Goal: Information Seeking & Learning: Learn about a topic

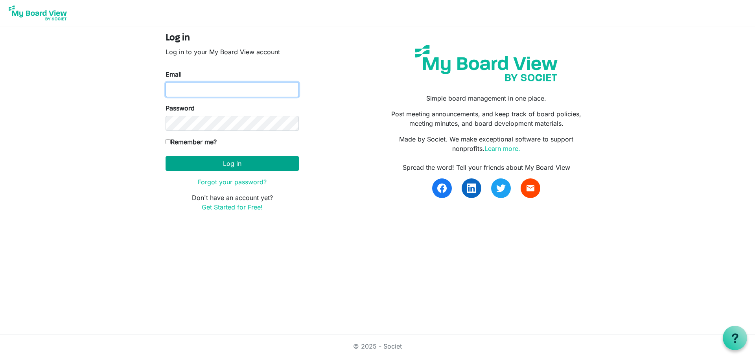
type input "knorwood@hpl.ca"
click at [215, 168] on button "Log in" at bounding box center [232, 163] width 133 height 15
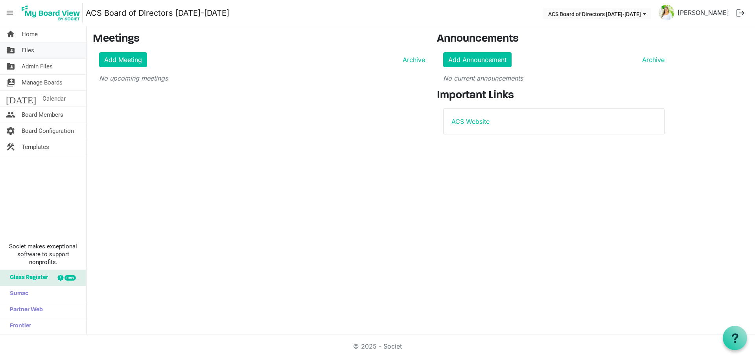
click at [50, 52] on link "folder_shared Files" at bounding box center [43, 50] width 86 height 16
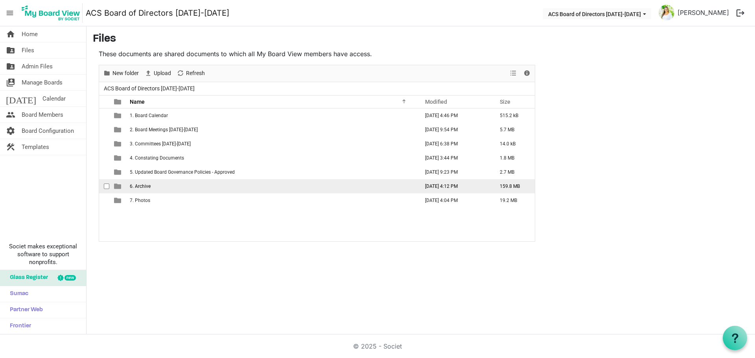
click at [181, 184] on td "6. Archive" at bounding box center [271, 186] width 289 height 14
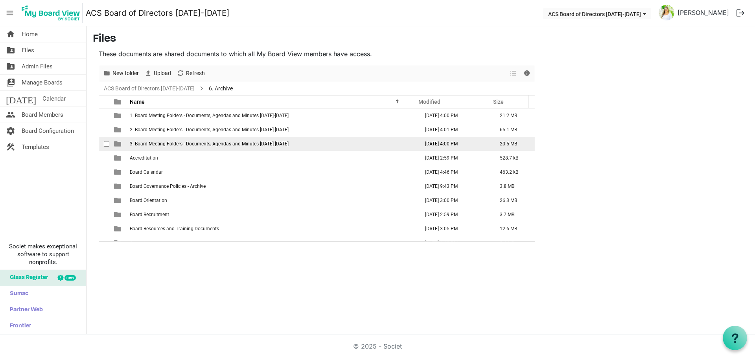
click at [198, 141] on span "3. Board Meeting Folders - Documents, Agendas and Minutes 2023-2024" at bounding box center [209, 144] width 159 height 6
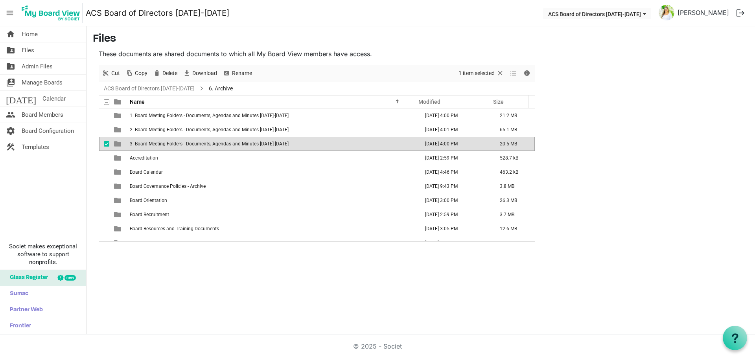
click at [198, 141] on span "3. Board Meeting Folders - Documents, Agendas and Minutes 2023-2024" at bounding box center [209, 144] width 159 height 6
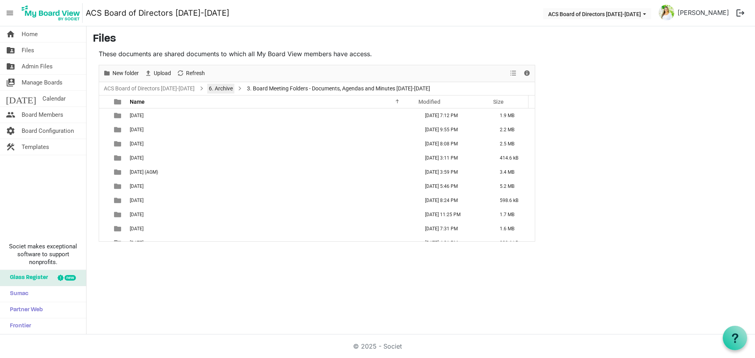
click at [223, 90] on link "6. Archive" at bounding box center [220, 89] width 27 height 10
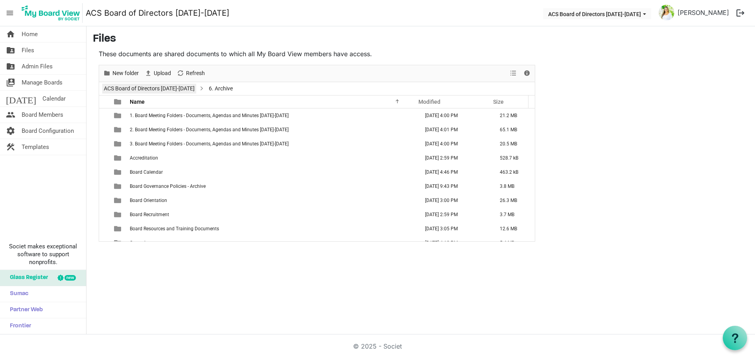
click at [175, 90] on link "ACS Board of Directors [DATE]-[DATE]" at bounding box center [149, 89] width 94 height 10
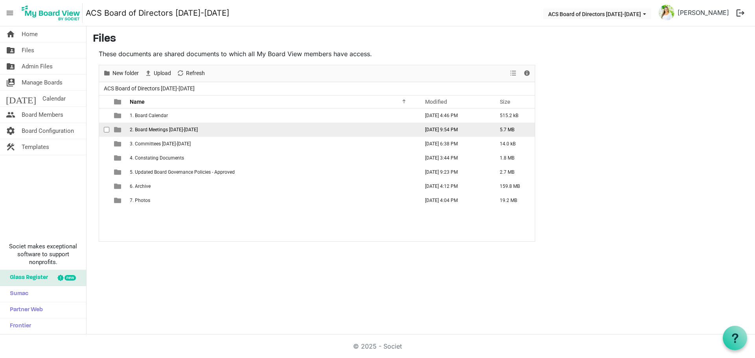
click at [187, 129] on span "2. Board Meetings 2024-2025" at bounding box center [164, 130] width 68 height 6
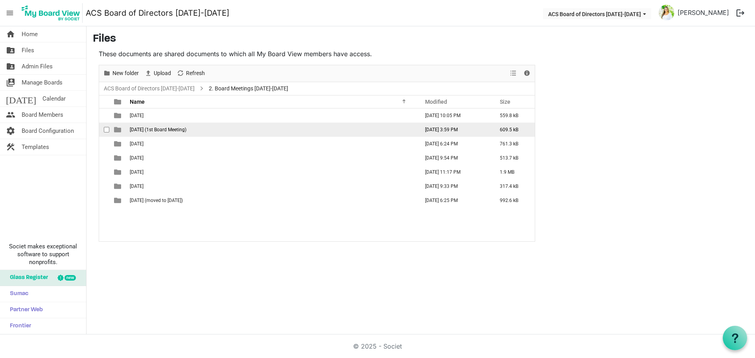
click at [186, 130] on span "June 27 2024 (1st Board Meeting)" at bounding box center [158, 130] width 57 height 6
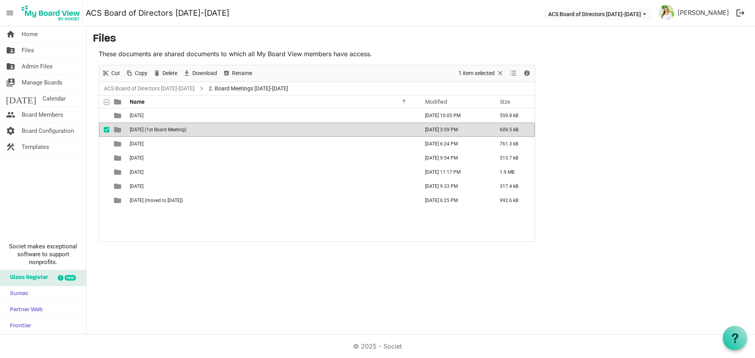
click at [186, 130] on span "June 27 2024 (1st Board Meeting)" at bounding box center [158, 130] width 57 height 6
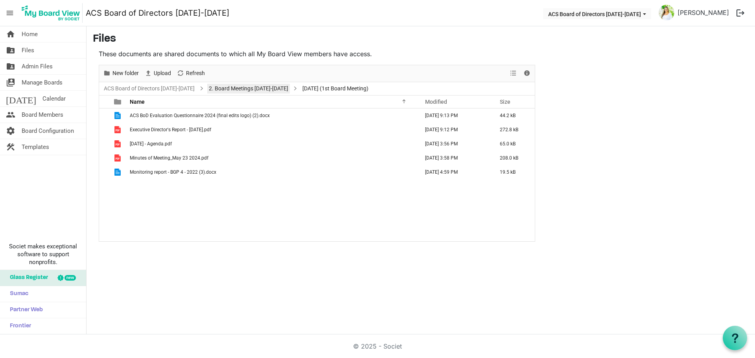
click at [264, 88] on link "2. Board Meetings 2024-2025" at bounding box center [248, 89] width 83 height 10
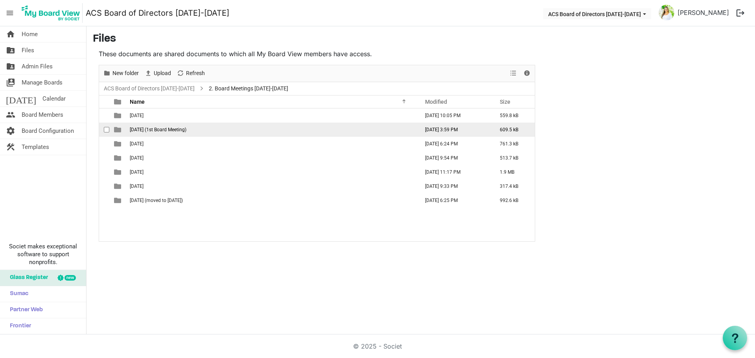
click at [163, 129] on span "June 27 2024 (1st Board Meeting)" at bounding box center [158, 130] width 57 height 6
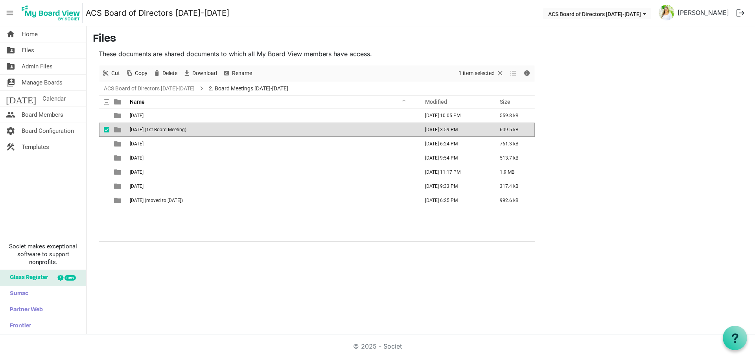
click at [163, 129] on span "June 27 2024 (1st Board Meeting)" at bounding box center [158, 130] width 57 height 6
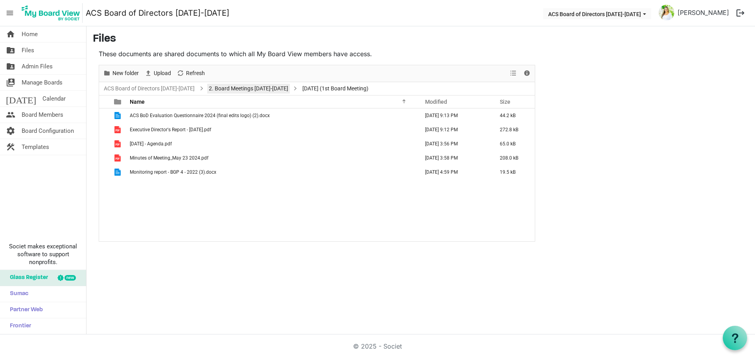
click at [256, 84] on link "2. Board Meetings 2024-2025" at bounding box center [248, 89] width 83 height 10
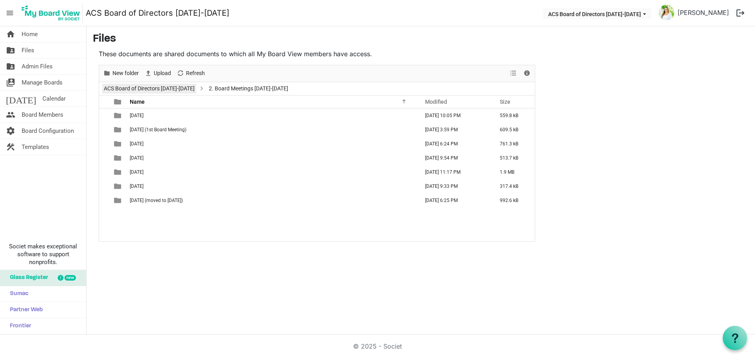
click at [172, 89] on link "ACS Board of Directors [DATE]-[DATE]" at bounding box center [149, 89] width 94 height 10
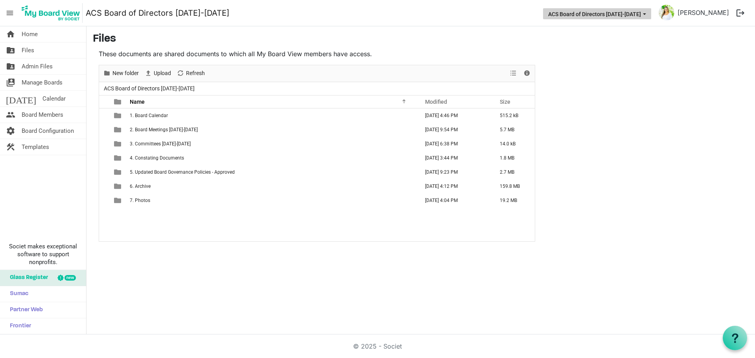
click at [613, 11] on button "ACS Board of Directors [DATE]-[DATE]" at bounding box center [597, 13] width 108 height 11
click at [596, 83] on main "Files These documents are shared documents to which all My Board View members h…" at bounding box center [421, 137] width 669 height 222
click at [704, 10] on link "[PERSON_NAME]" at bounding box center [704, 13] width 58 height 16
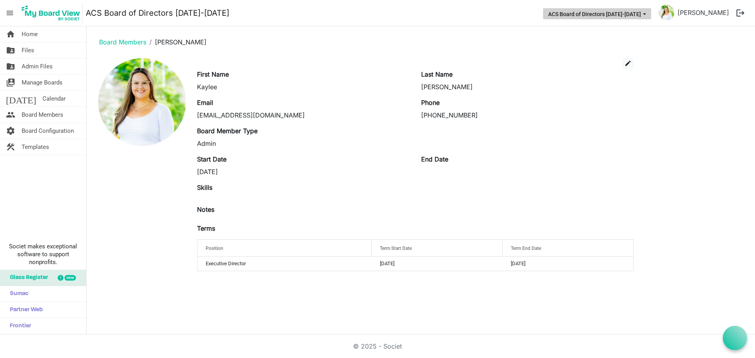
click at [628, 15] on button "ACS Board of Directors [DATE]-[DATE]" at bounding box center [597, 13] width 108 height 11
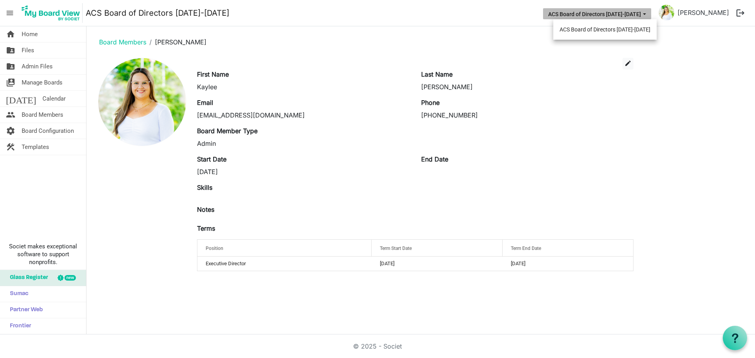
click at [628, 15] on button "ACS Board of Directors [DATE]-[DATE]" at bounding box center [597, 13] width 108 height 11
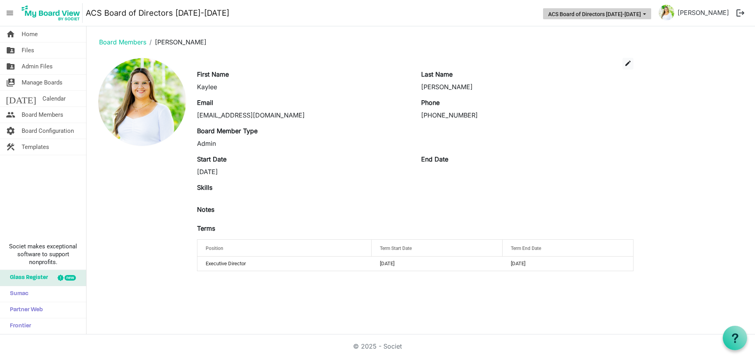
click at [623, 17] on button "ACS Board of Directors [DATE]-[DATE]" at bounding box center [597, 13] width 108 height 11
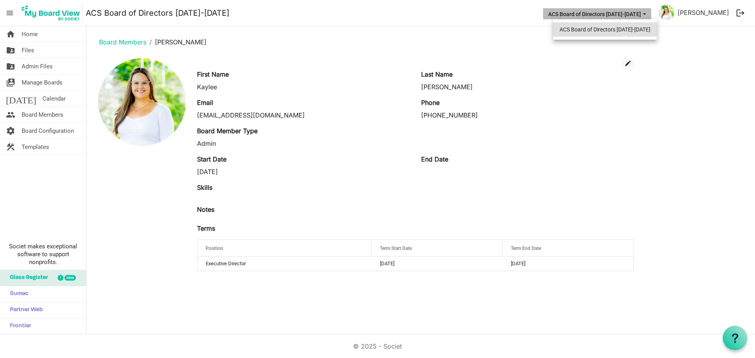
click at [601, 27] on li "ACS Board of Directors [DATE]-[DATE]" at bounding box center [604, 29] width 103 height 14
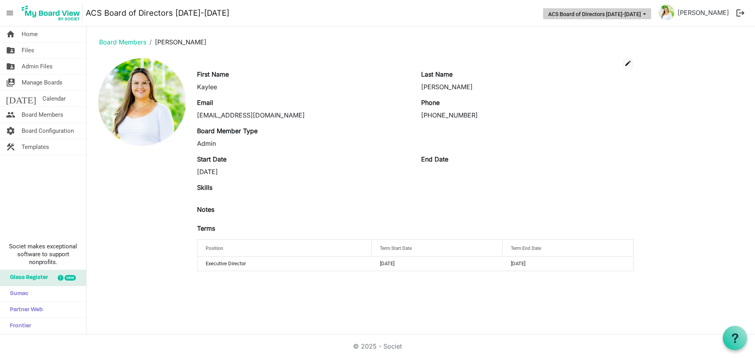
click at [584, 17] on button "ACS Board of Directors [DATE]-[DATE]" at bounding box center [597, 13] width 108 height 11
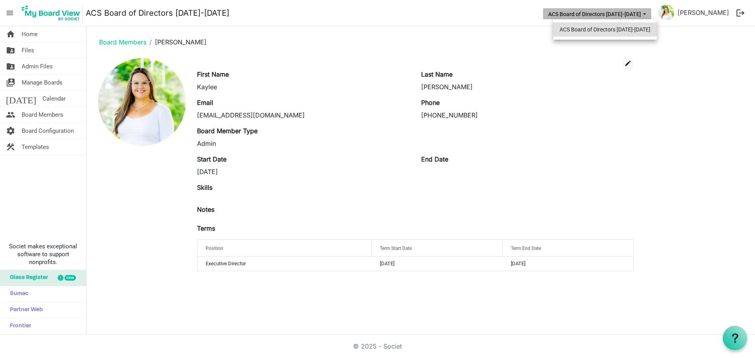
click at [580, 26] on li "ACS Board of Directors [DATE]-[DATE]" at bounding box center [604, 29] width 103 height 14
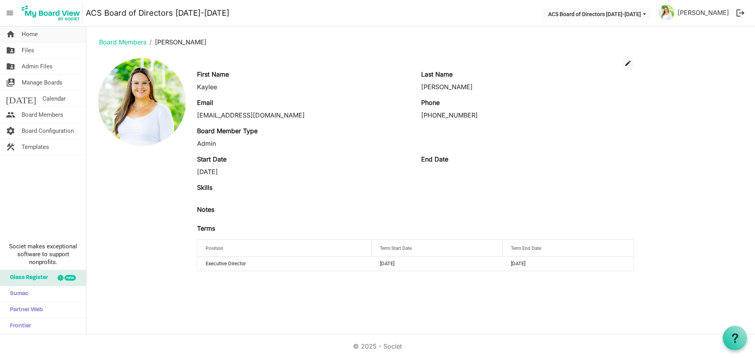
click at [42, 35] on link "home Home" at bounding box center [43, 34] width 86 height 16
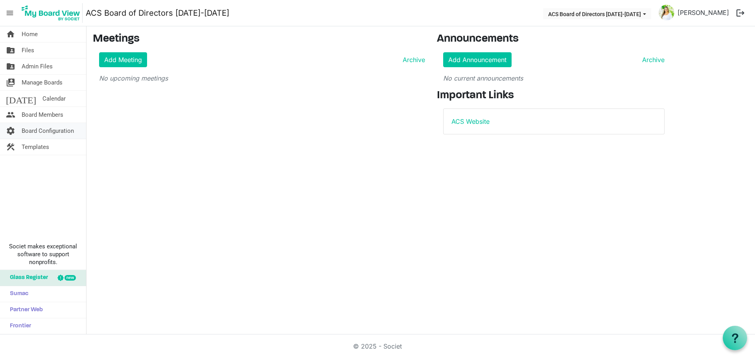
click at [54, 128] on span "Board Configuration" at bounding box center [48, 131] width 52 height 16
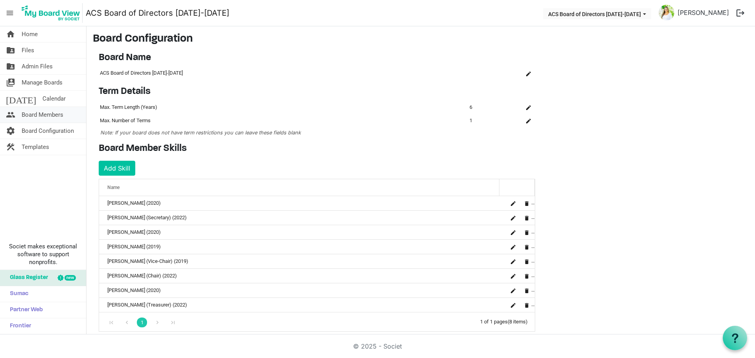
click at [52, 114] on span "Board Members" at bounding box center [43, 115] width 42 height 16
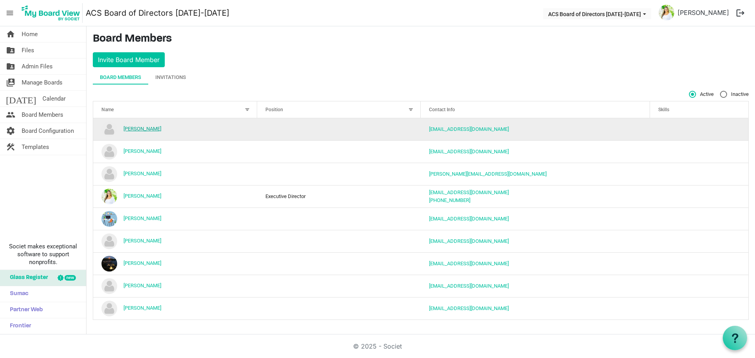
click at [139, 129] on link "[PERSON_NAME]" at bounding box center [143, 129] width 38 height 6
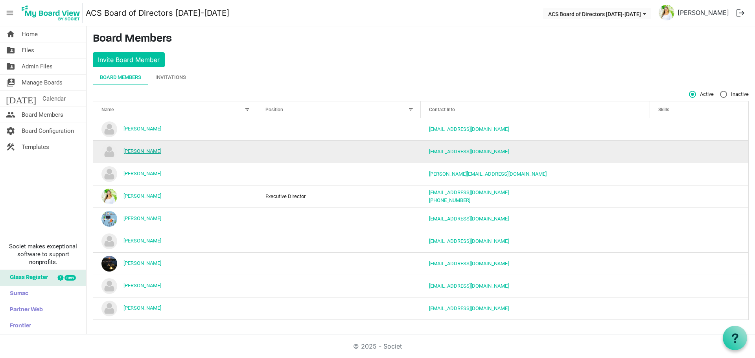
click at [144, 150] on link "Karl Hanley" at bounding box center [143, 151] width 38 height 6
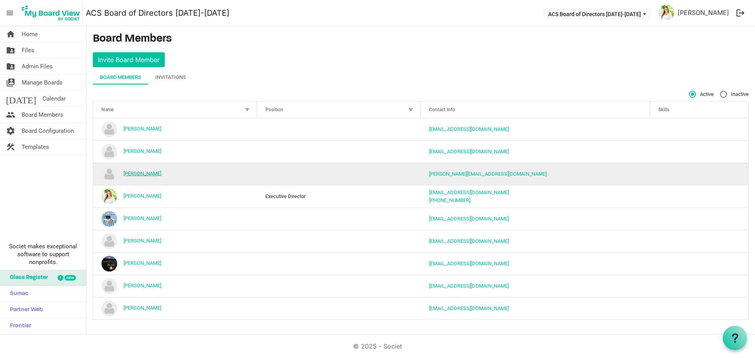
click at [144, 176] on link "[PERSON_NAME]" at bounding box center [143, 174] width 38 height 6
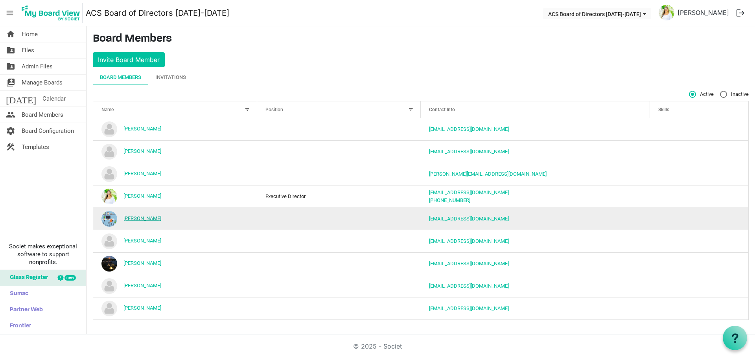
click at [146, 219] on link "[PERSON_NAME]" at bounding box center [143, 219] width 38 height 6
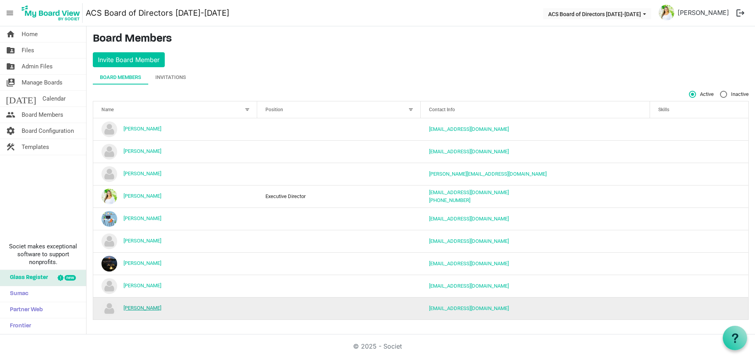
click at [144, 307] on link "[PERSON_NAME]" at bounding box center [143, 308] width 38 height 6
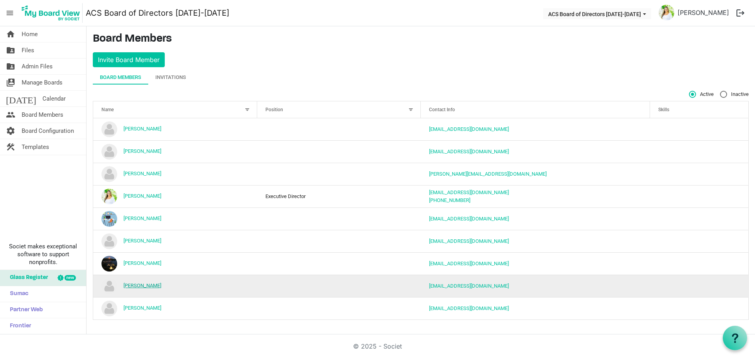
click at [157, 289] on link "[PERSON_NAME]" at bounding box center [143, 286] width 38 height 6
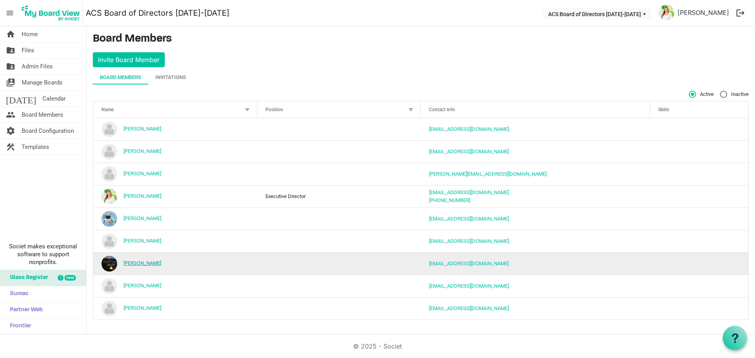
click at [151, 263] on link "[PERSON_NAME]" at bounding box center [143, 263] width 38 height 6
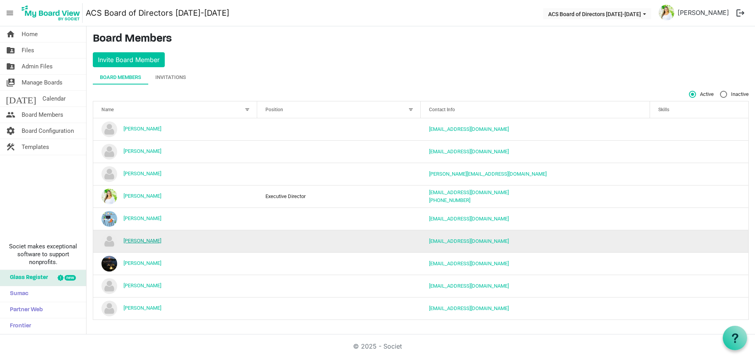
click at [134, 241] on link "[PERSON_NAME]" at bounding box center [143, 241] width 38 height 6
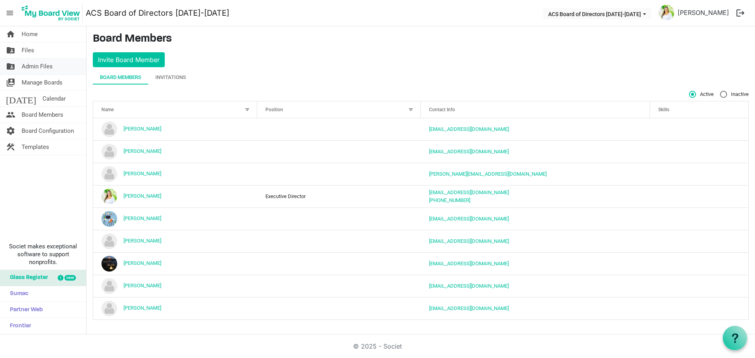
click at [55, 66] on link "folder_shared Admin Files" at bounding box center [43, 67] width 86 height 16
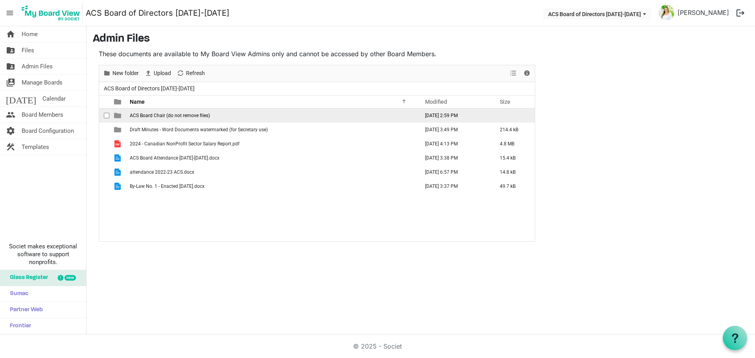
click at [244, 118] on td "ACS Board Chair (do not remove files)" at bounding box center [271, 116] width 289 height 14
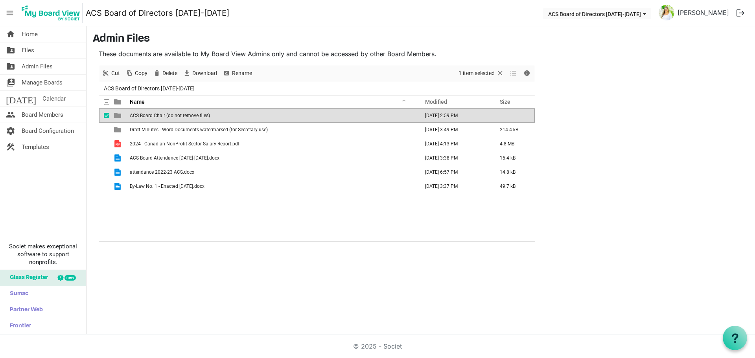
click at [244, 118] on td "ACS Board Chair (do not remove files)" at bounding box center [271, 116] width 289 height 14
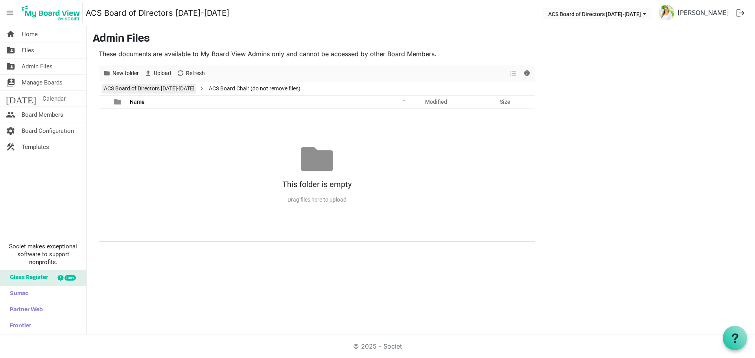
click at [163, 89] on link "ACS Board of Directors [DATE]-[DATE]" at bounding box center [149, 89] width 94 height 10
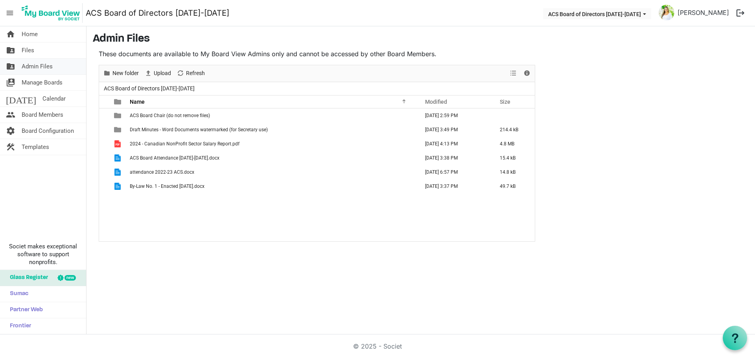
click at [57, 70] on link "folder_shared Admin Files" at bounding box center [43, 67] width 86 height 16
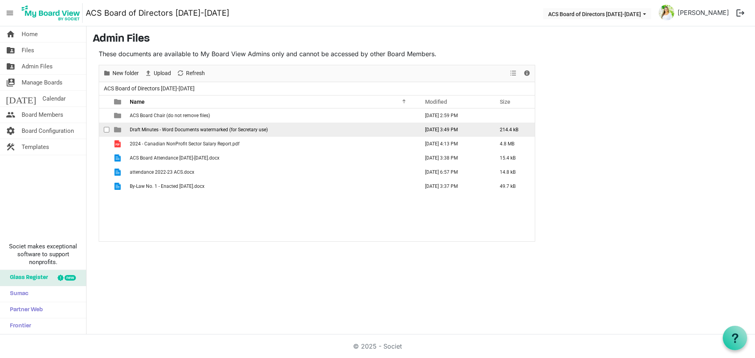
click at [189, 132] on span "Draft Minutes - Word Documents watermarked (for Secretary use)" at bounding box center [199, 130] width 138 height 6
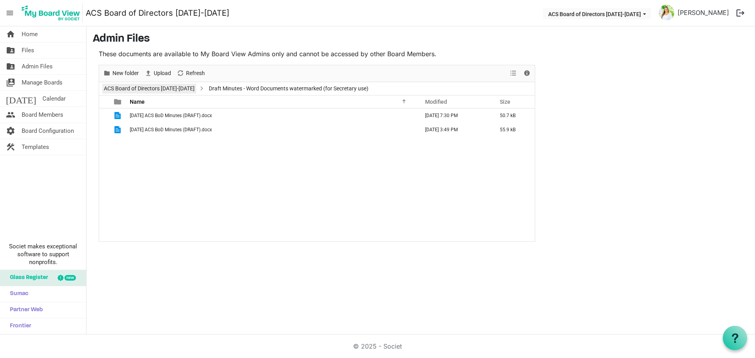
click at [169, 89] on link "ACS Board of Directors [DATE]-[DATE]" at bounding box center [149, 89] width 94 height 10
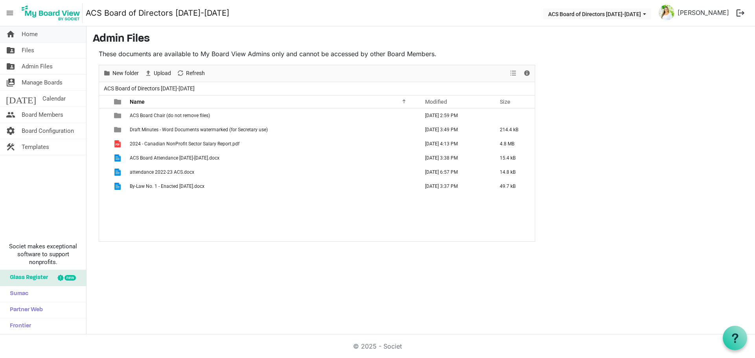
click at [36, 37] on span "Home" at bounding box center [30, 34] width 16 height 16
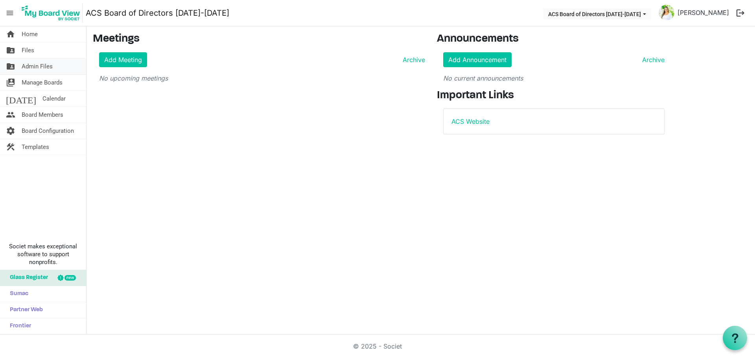
click at [33, 61] on span "Admin Files" at bounding box center [37, 67] width 31 height 16
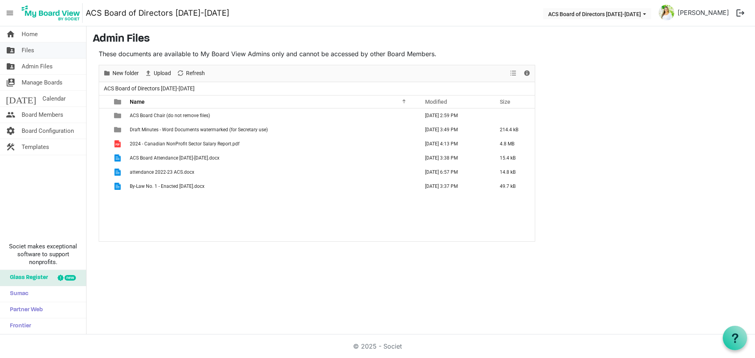
click at [39, 51] on link "folder_shared Files" at bounding box center [43, 50] width 86 height 16
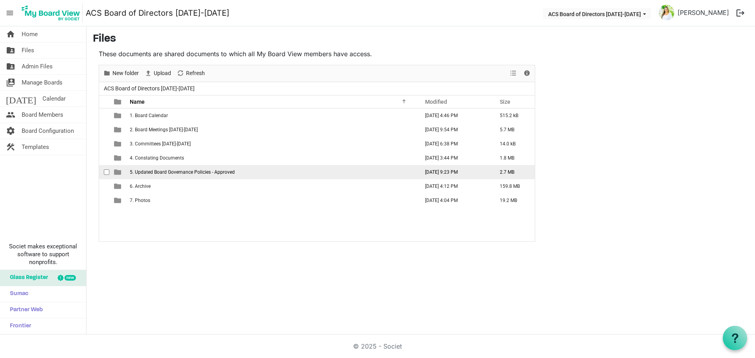
click at [186, 175] on td "5. Updated Board Governance Policies - Approved" at bounding box center [271, 172] width 289 height 14
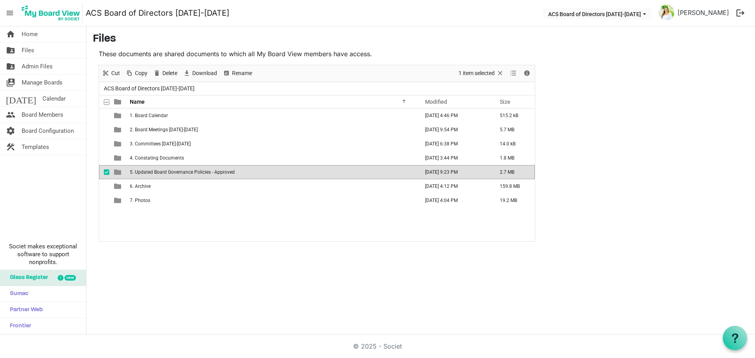
click at [186, 175] on td "5. Updated Board Governance Policies - Approved" at bounding box center [271, 172] width 289 height 14
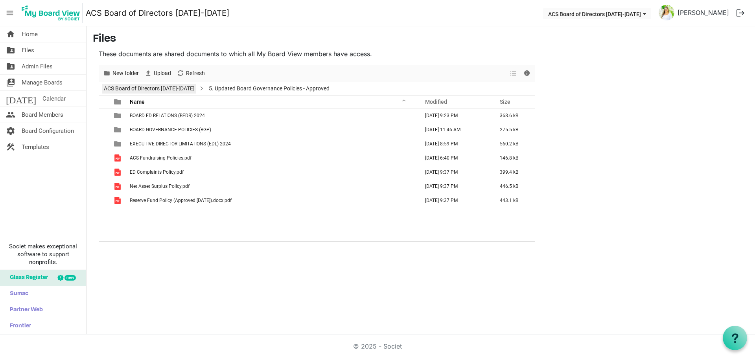
click at [175, 90] on link "ACS Board of Directors [DATE]-[DATE]" at bounding box center [149, 89] width 94 height 10
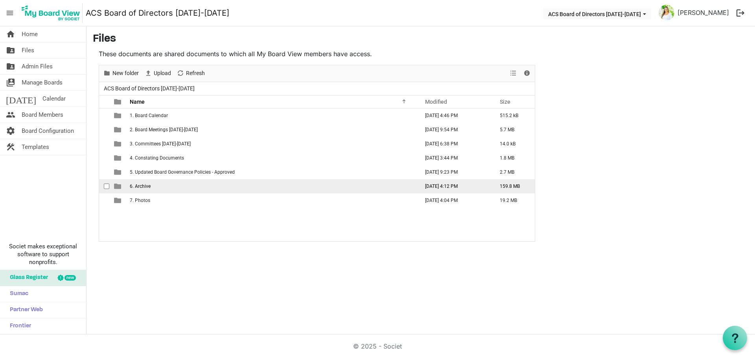
click at [171, 192] on td "6. Archive" at bounding box center [271, 186] width 289 height 14
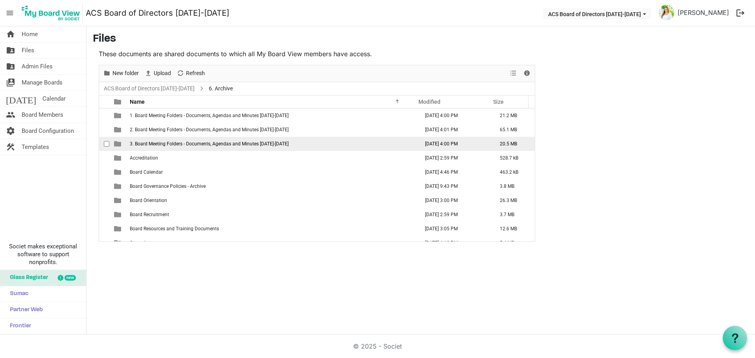
click at [240, 144] on span "3. Board Meeting Folders - Documents, Agendas and Minutes 2023-2024" at bounding box center [209, 144] width 159 height 6
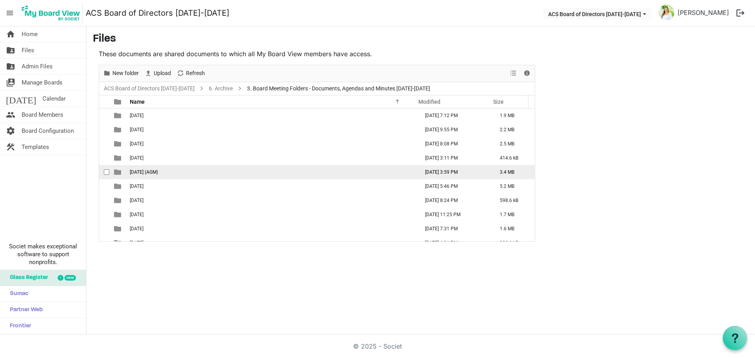
click at [215, 169] on td "June 27 2024 (AGM)" at bounding box center [271, 172] width 289 height 14
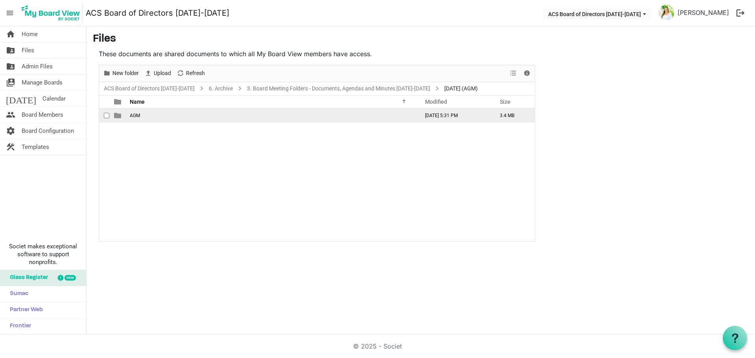
click at [199, 111] on td "AGM" at bounding box center [271, 116] width 289 height 14
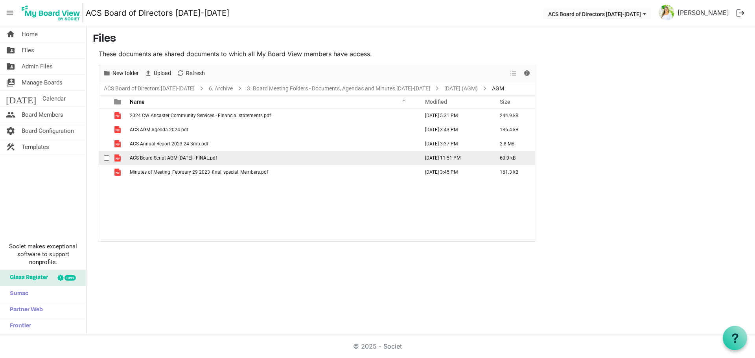
click at [282, 156] on td "ACS Board Script AGM June 27 2024 - FINAL.pdf" at bounding box center [271, 158] width 289 height 14
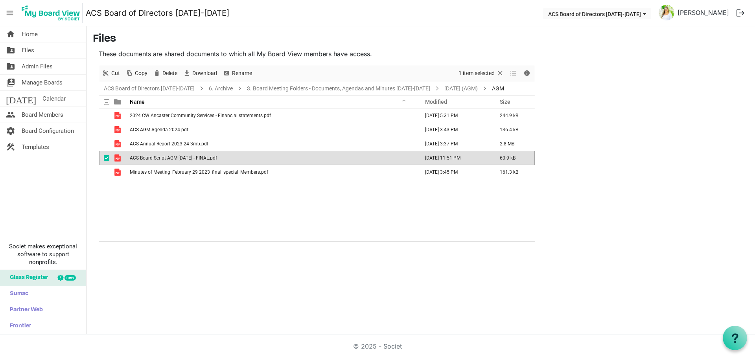
click at [282, 156] on td "ACS Board Script AGM June 27 2024 - FINAL.pdf" at bounding box center [271, 158] width 289 height 14
click at [332, 88] on link "3. Board Meeting Folders - Documents, Agendas and Minutes 2023-2024" at bounding box center [338, 89] width 186 height 10
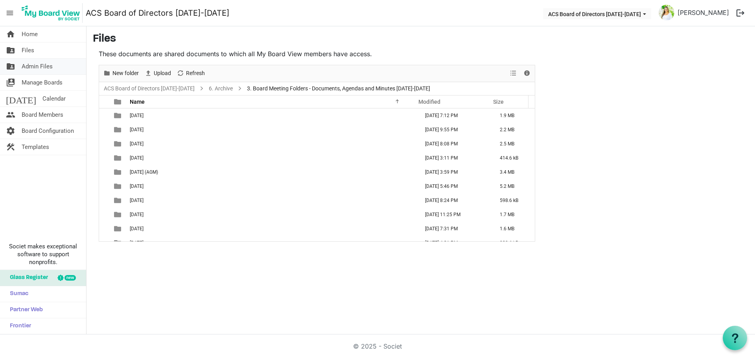
click at [52, 61] on span "Admin Files" at bounding box center [37, 67] width 31 height 16
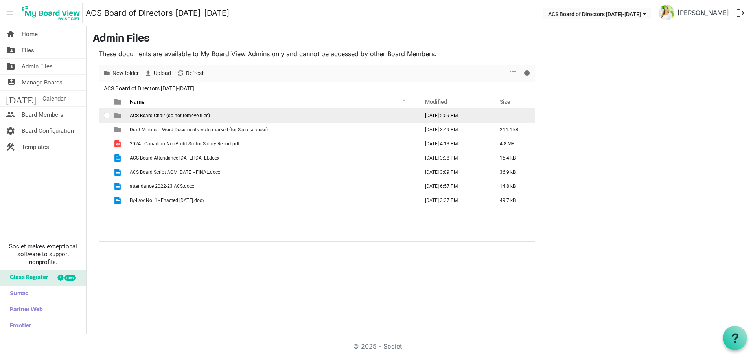
click at [238, 114] on td "ACS Board Chair (do not remove files)" at bounding box center [271, 116] width 289 height 14
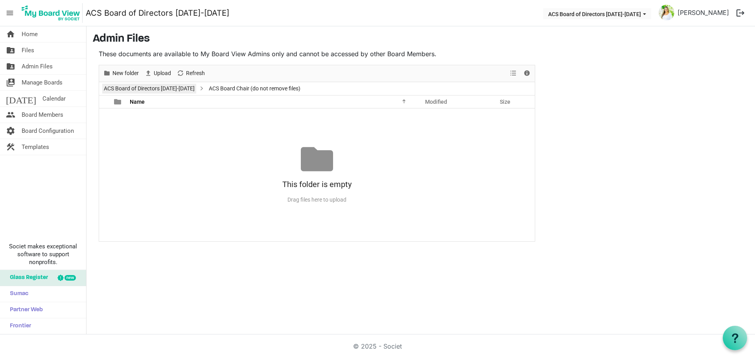
click at [153, 87] on link "ACS Board of Directors [DATE]-[DATE]" at bounding box center [149, 89] width 94 height 10
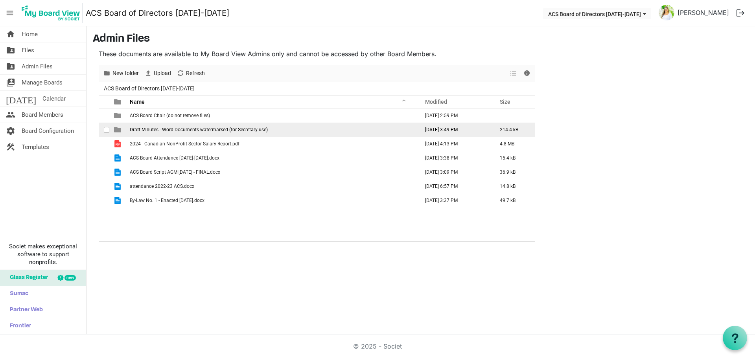
click at [251, 126] on td "Draft Minutes - Word Documents watermarked (for Secretary use)" at bounding box center [271, 130] width 289 height 14
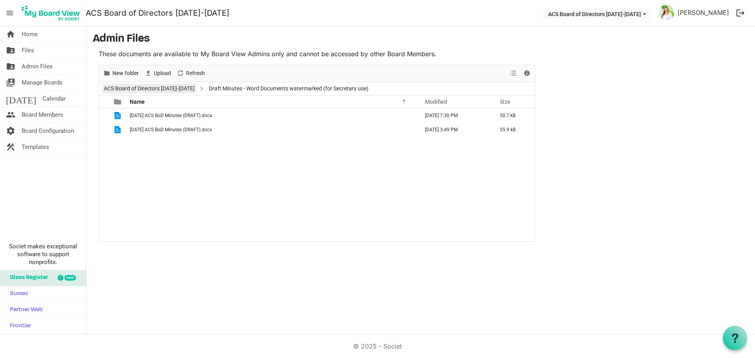
click at [177, 88] on link "ACS Board of Directors [DATE]-[DATE]" at bounding box center [149, 89] width 94 height 10
